Goal: Find specific page/section: Find specific page/section

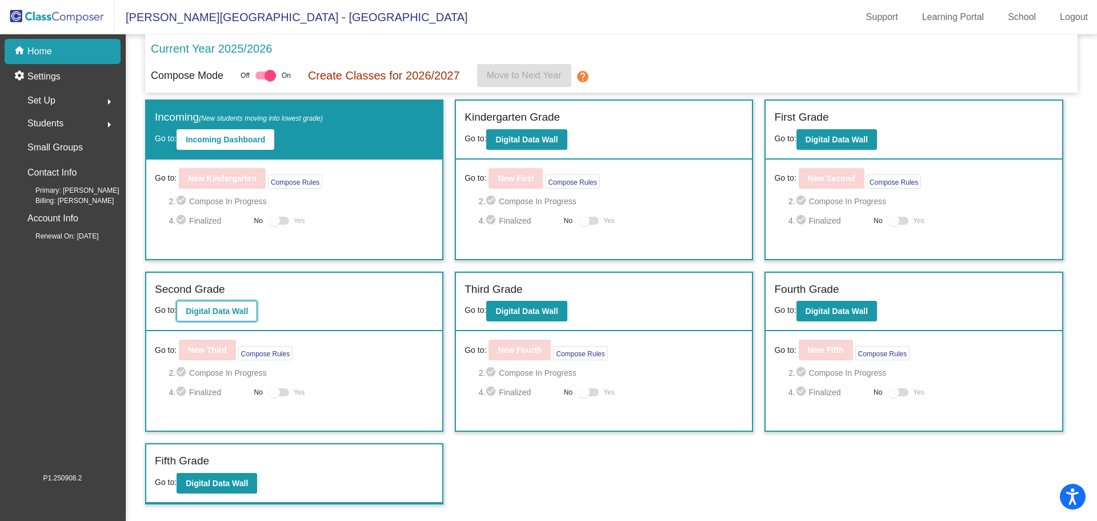
click at [229, 315] on b "Digital Data Wall" at bounding box center [217, 310] width 62 height 9
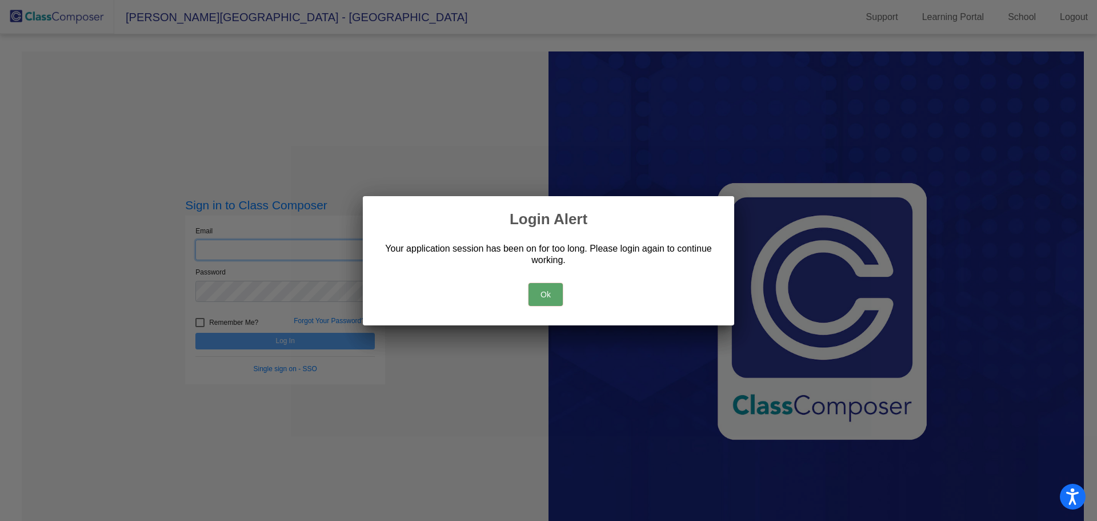
type input "[EMAIL_ADDRESS][DOMAIN_NAME]"
click at [529, 295] on button "Ok" at bounding box center [545, 294] width 34 height 23
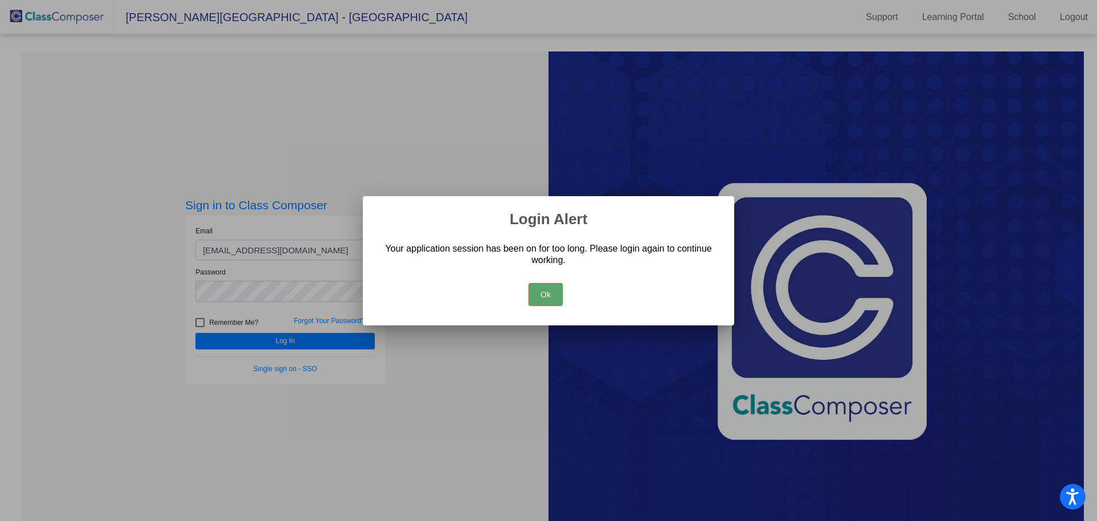
click at [550, 290] on button "Ok" at bounding box center [545, 294] width 34 height 23
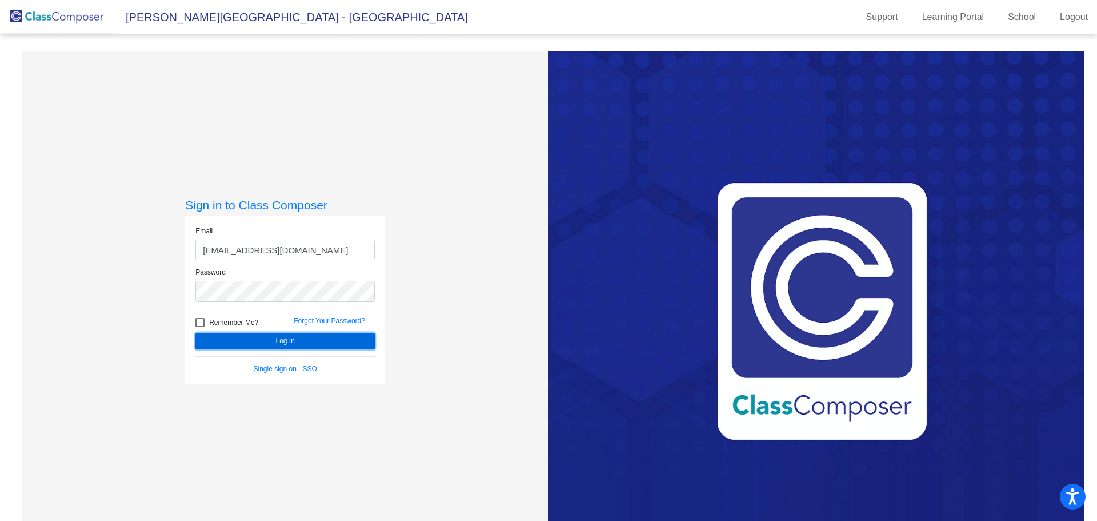
click at [334, 337] on button "Log In" at bounding box center [284, 341] width 179 height 17
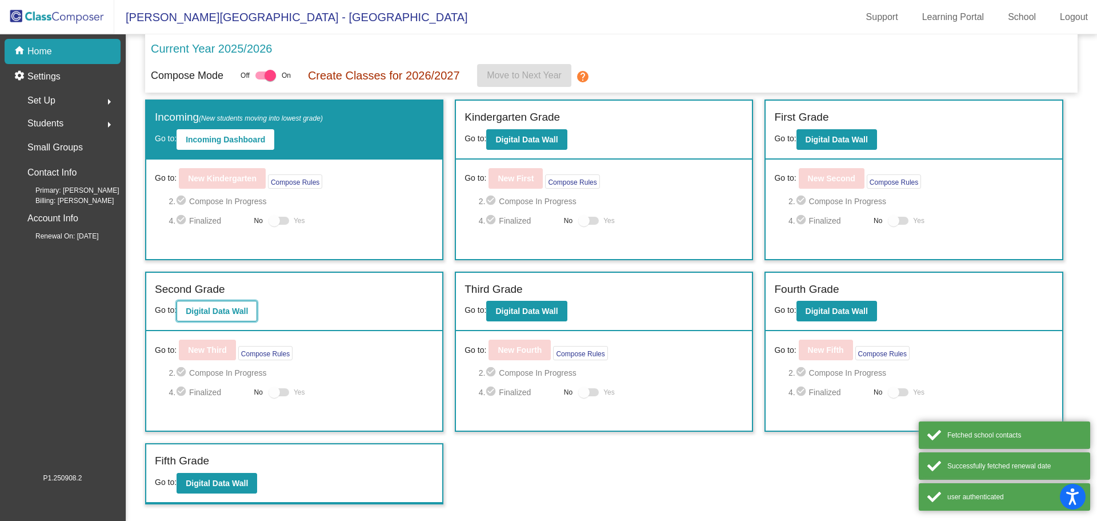
click at [237, 316] on button "Digital Data Wall" at bounding box center [217, 311] width 81 height 21
